Goal: Transaction & Acquisition: Purchase product/service

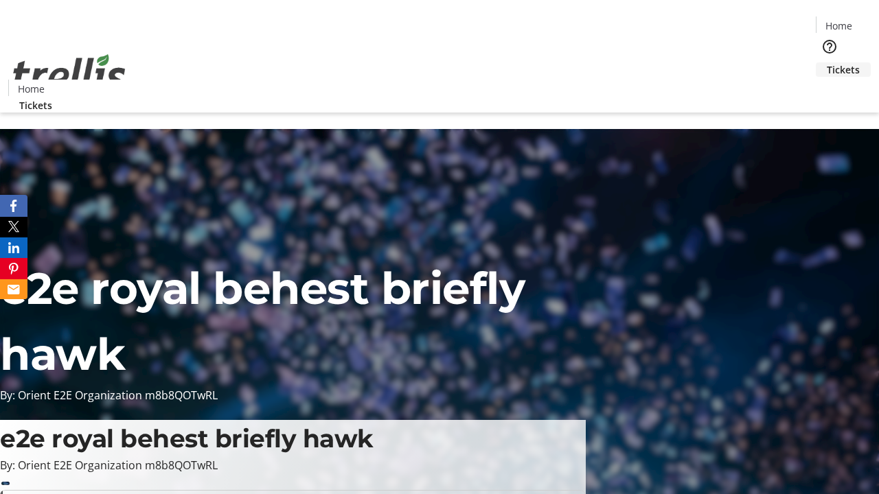
click at [827, 62] on span "Tickets" at bounding box center [843, 69] width 33 height 14
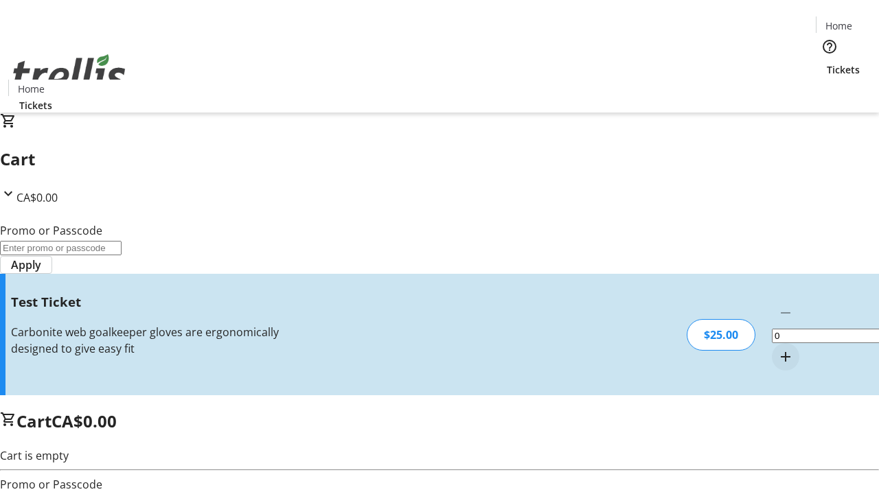
click at [777, 349] on mat-icon "Increment by one" at bounding box center [785, 357] width 16 height 16
type input "1"
